Goal: Find specific page/section: Find specific page/section

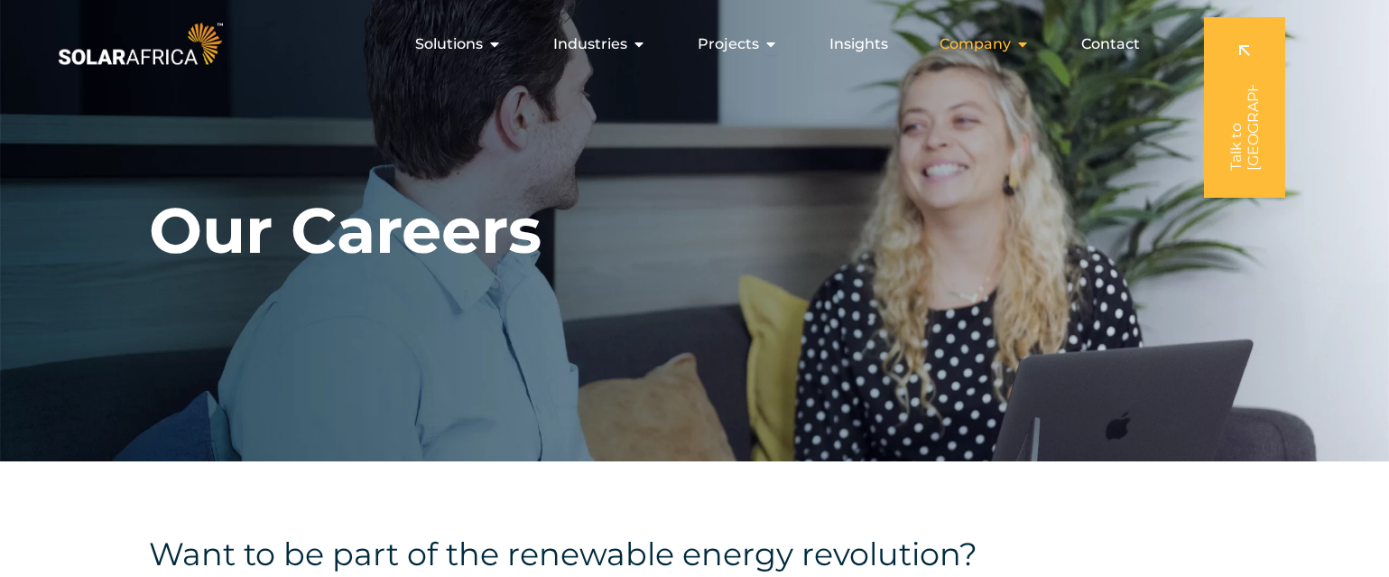
click at [984, 35] on span "Company" at bounding box center [974, 44] width 71 height 22
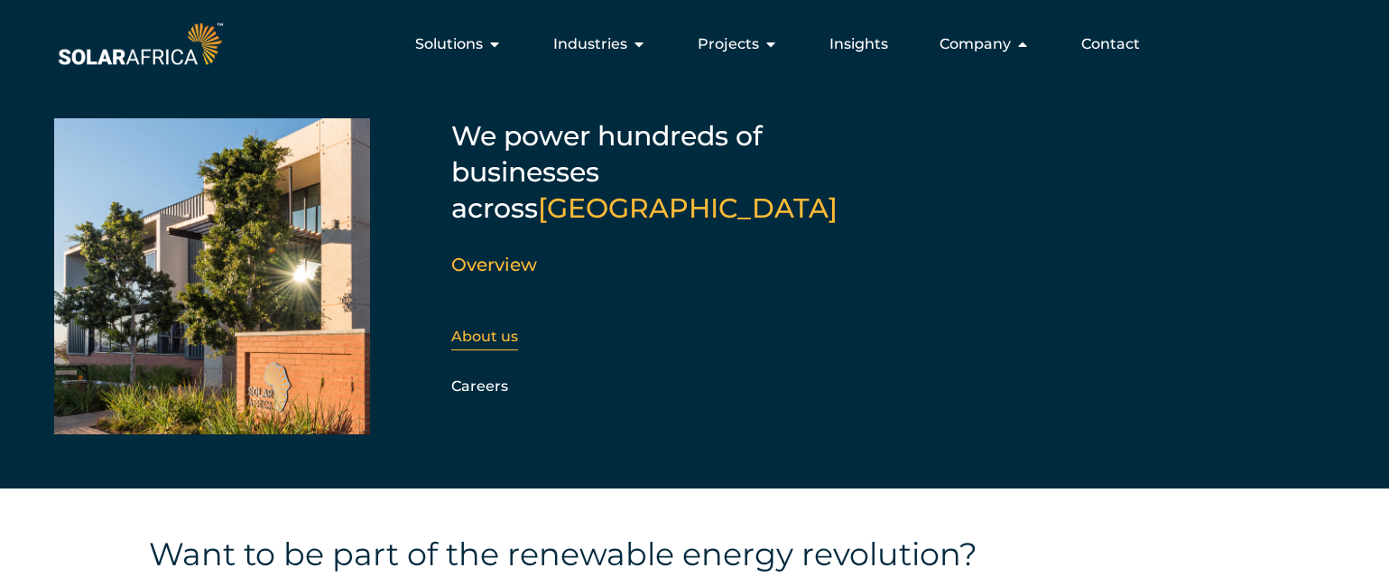
click at [510, 323] on div "About us" at bounding box center [548, 336] width 195 height 27
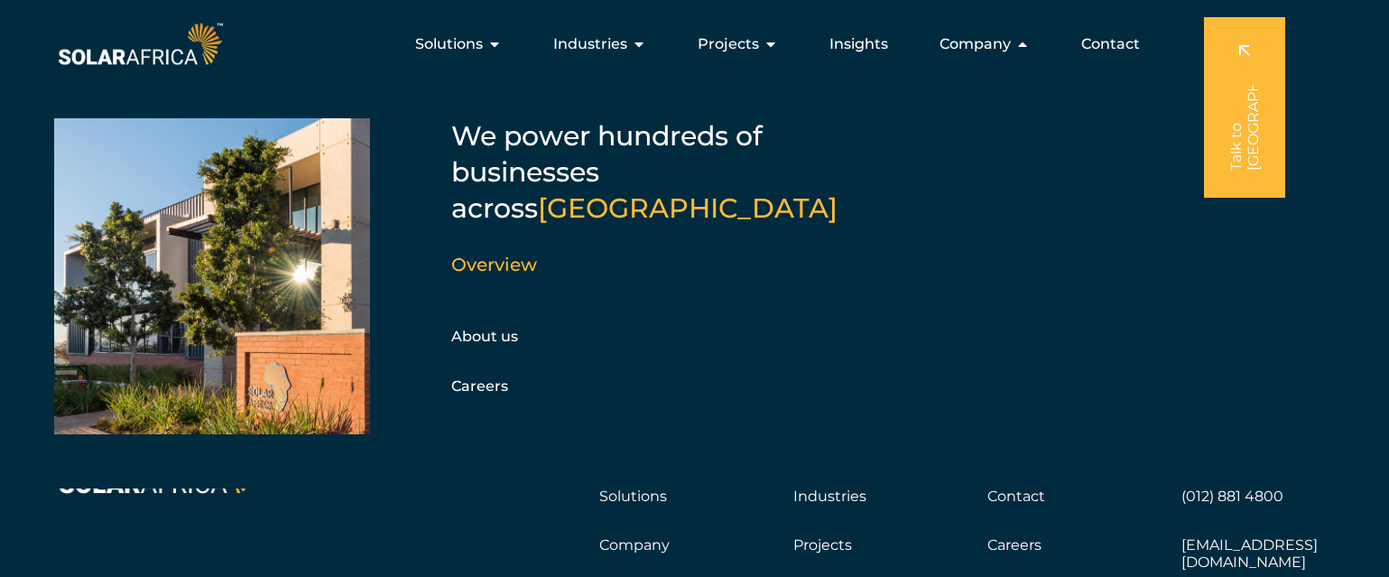
scroll to position [3310, 0]
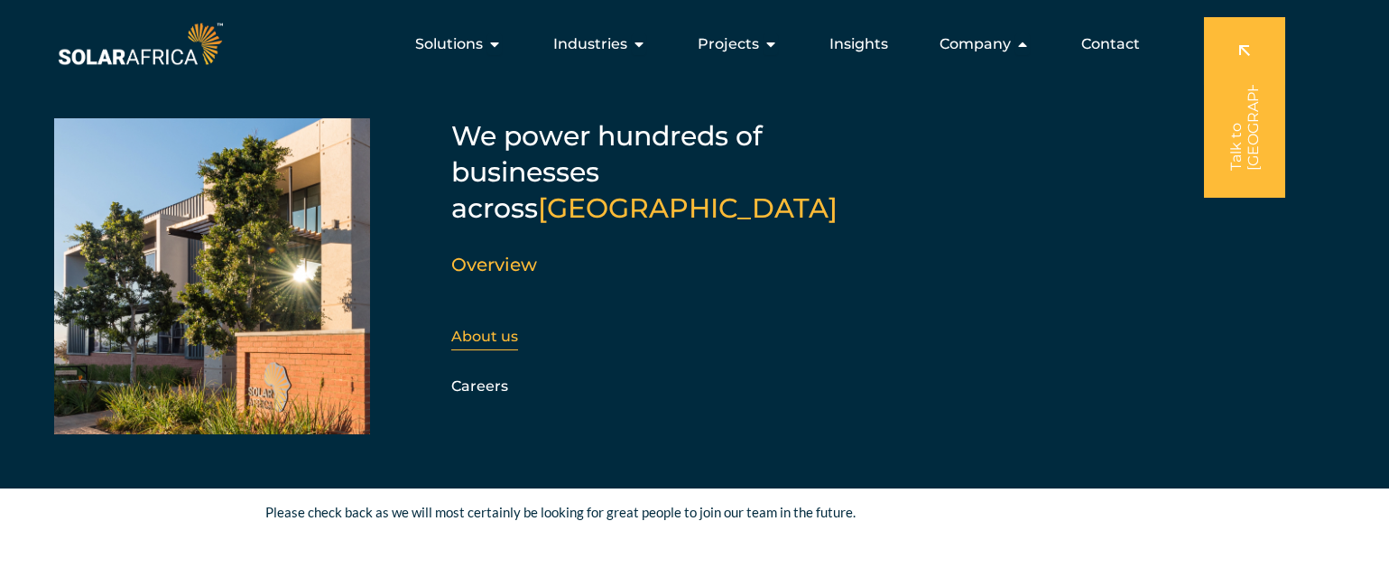
click at [455, 328] on link "About us" at bounding box center [484, 336] width 67 height 17
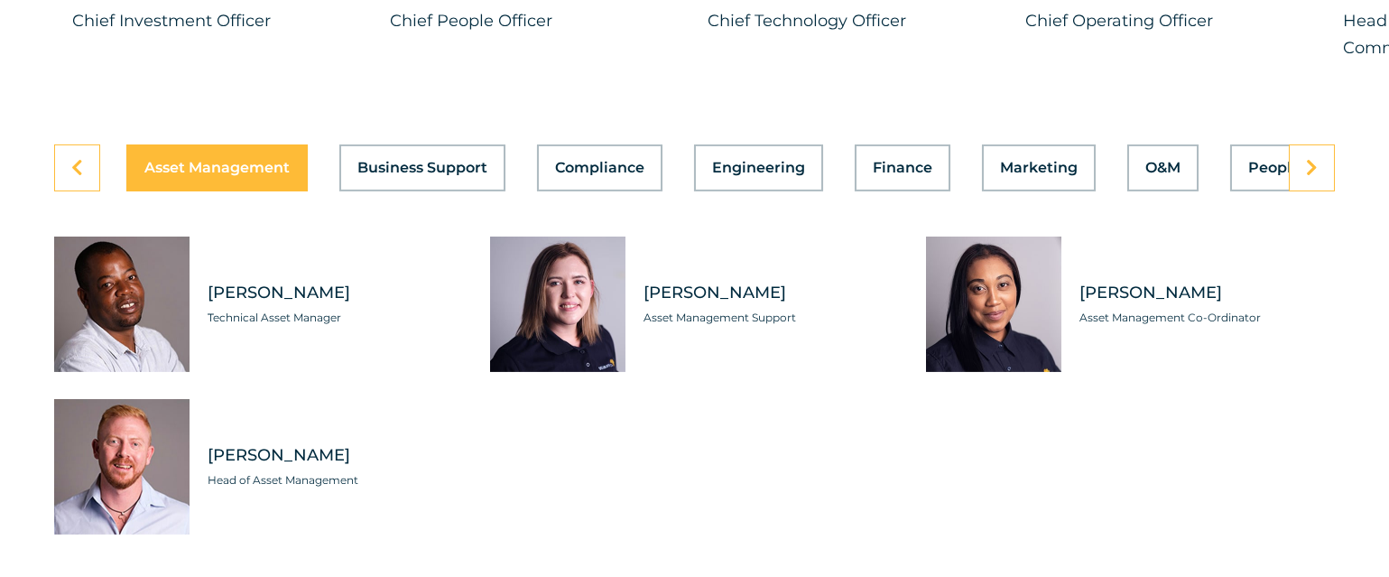
scroll to position [5007, 0]
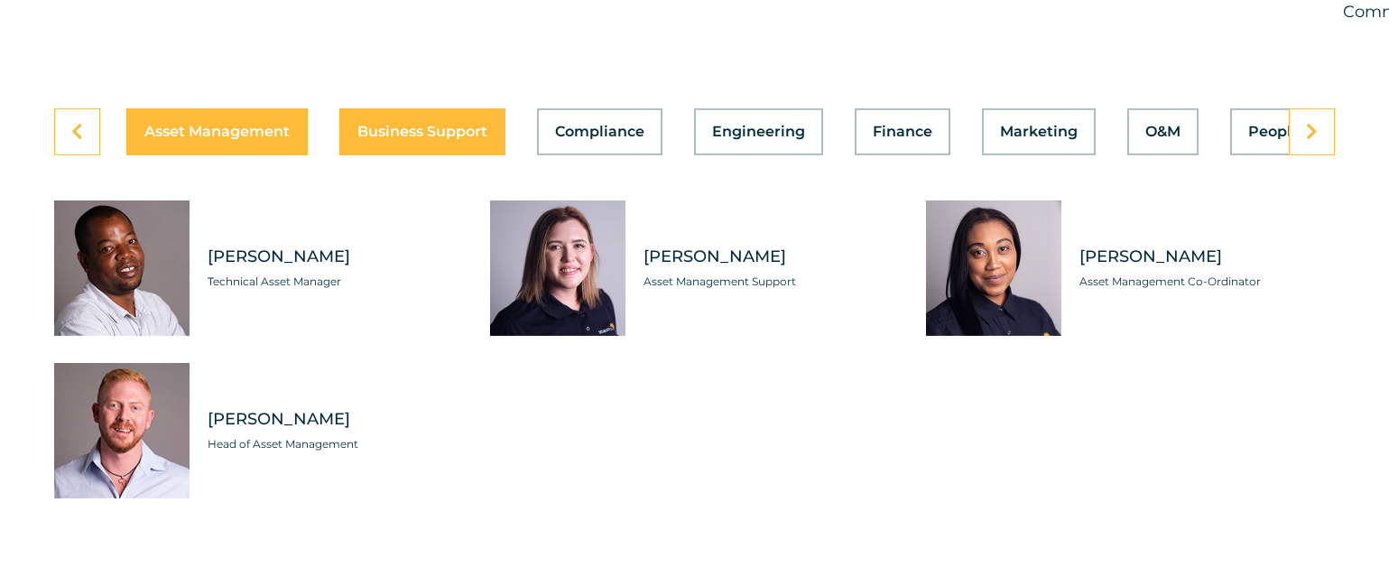
click at [470, 139] on span "Business Support" at bounding box center [422, 132] width 130 height 14
